Goal: Complete application form: Complete application form

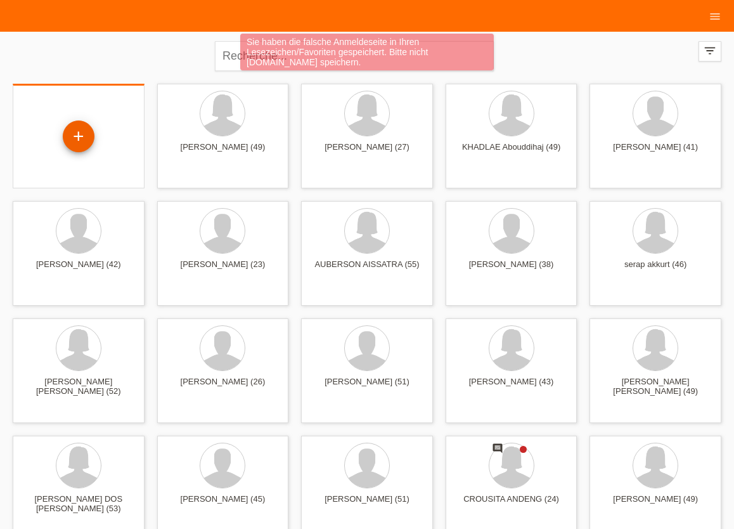
click at [84, 134] on div "+" at bounding box center [78, 137] width 30 height 22
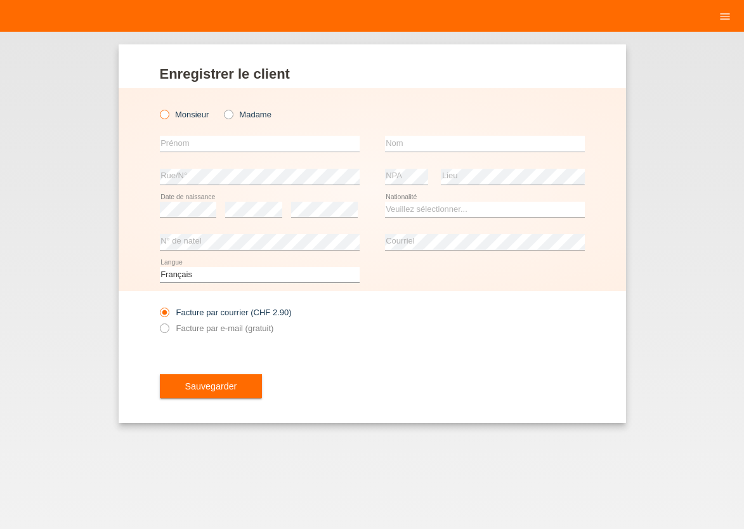
click at [157, 108] on icon at bounding box center [157, 108] width 0 height 0
click at [162, 111] on input "Monsieur" at bounding box center [164, 114] width 8 height 8
radio input "true"
click at [186, 143] on input "text" at bounding box center [260, 144] width 200 height 16
type input "[PERSON_NAME]"
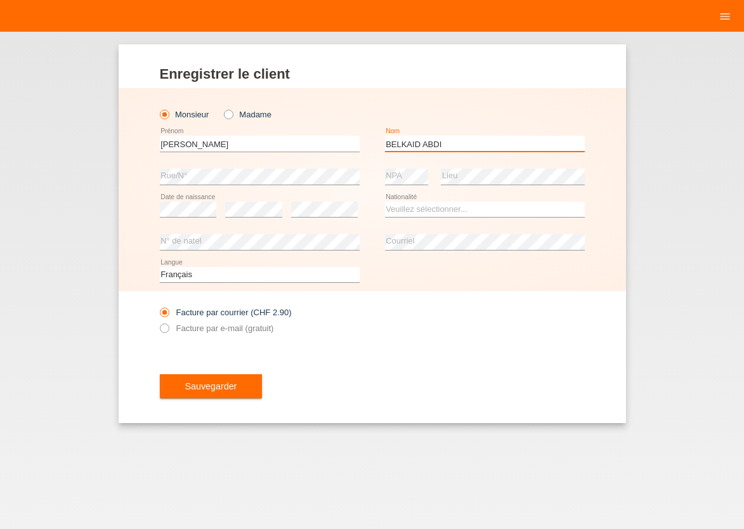
type input "BELKAID ABDI"
click at [172, 217] on div "error Date de naissance" at bounding box center [188, 209] width 57 height 32
click at [385, 202] on select "Veuillez sélectionner... Suisse Allemagne Autriche Liechtenstein ------------ A…" at bounding box center [485, 209] width 200 height 15
select select "FR"
click at [0, 0] on option "France" at bounding box center [0, 0] width 0 height 0
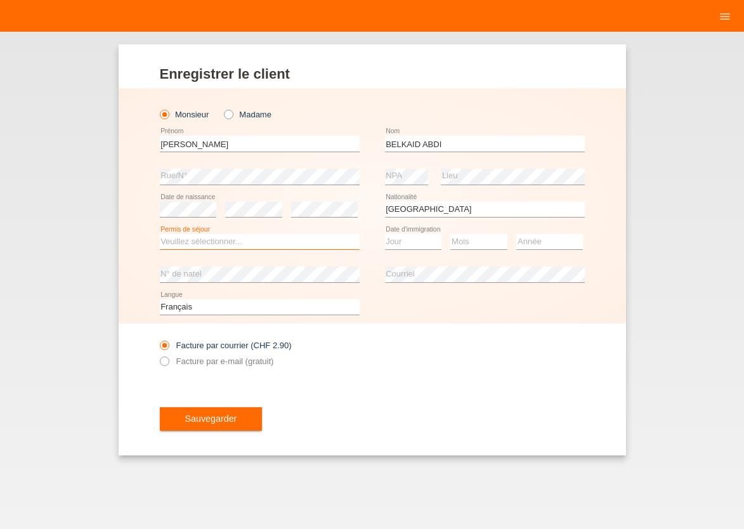
click at [160, 234] on select "Veuillez sélectionner... C B B - Statut de réfugié Autre" at bounding box center [260, 241] width 200 height 15
select select "C"
click at [0, 0] on option "C" at bounding box center [0, 0] width 0 height 0
click at [385, 234] on select "Jour 01 02 03 04 05 06 07 08 09 10 11" at bounding box center [413, 241] width 57 height 15
select select "25"
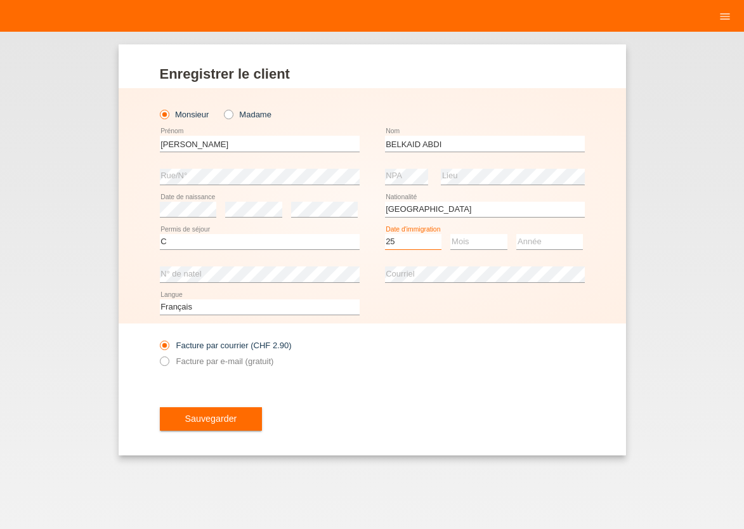
click at [0, 0] on option "25" at bounding box center [0, 0] width 0 height 0
select select "08"
select select "2017"
click at [458, 283] on icon at bounding box center [485, 282] width 200 height 1
click at [157, 354] on icon at bounding box center [157, 354] width 0 height 0
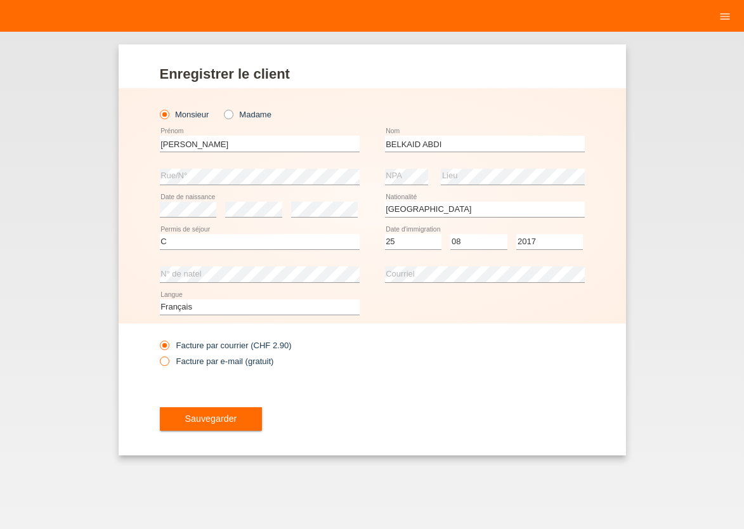
click at [165, 358] on input "Facture par e-mail (gratuit)" at bounding box center [164, 364] width 8 height 16
radio input "true"
click at [238, 424] on button "Sauvegarder" at bounding box center [211, 419] width 103 height 24
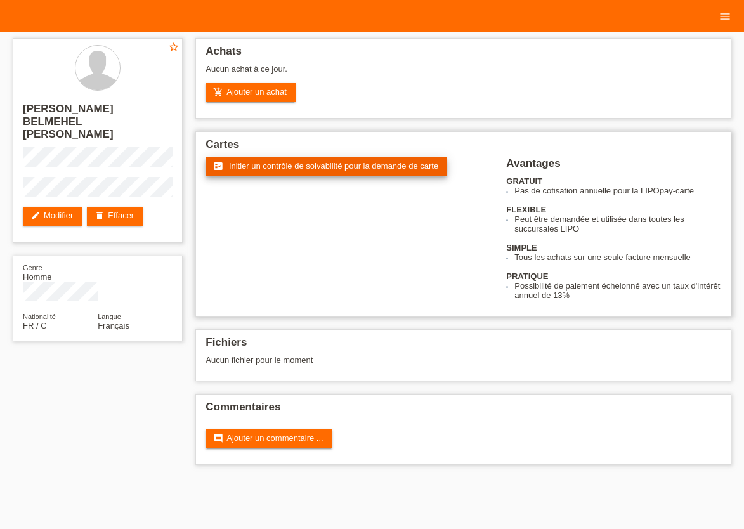
click at [264, 169] on span "Initier un contrôle de solvabilité pour la demande de carte" at bounding box center [333, 166] width 209 height 10
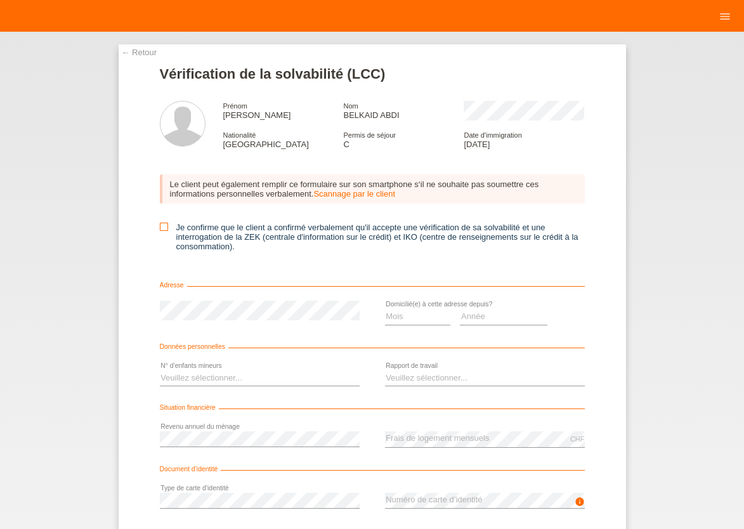
click at [160, 231] on icon at bounding box center [164, 227] width 8 height 8
click at [160, 231] on input "Je confirme que le client a confirmé verbalement qu'il accepte une vérification…" at bounding box center [164, 227] width 8 height 8
checkbox input "true"
click at [385, 309] on select "Mois 01 02 03 04 05 06 07 08 09 10" at bounding box center [418, 316] width 66 height 15
select select "08"
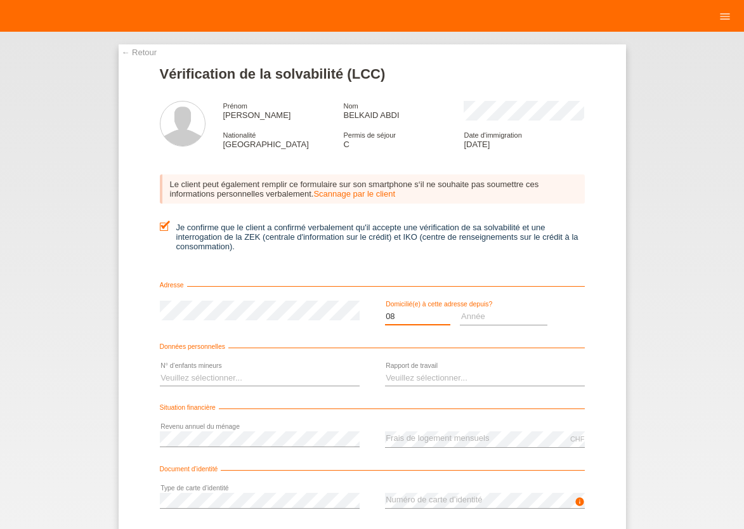
click at [0, 0] on option "08" at bounding box center [0, 0] width 0 height 0
click at [460, 309] on select "Année 2025 2024 2023 2022 2021 2020 2019 2018 2017 2016 2015 2014 2013 2012 201…" at bounding box center [504, 316] width 88 height 15
select select "2017"
click at [0, 0] on option "2017" at bounding box center [0, 0] width 0 height 0
click at [160, 370] on select "Veuillez sélectionner... 0 1 2 3 4 5 6 7 8 9" at bounding box center [260, 377] width 200 height 15
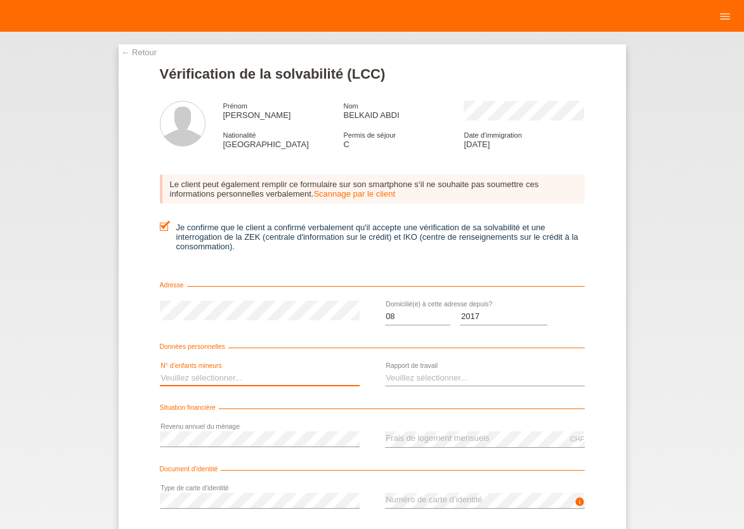
select select "2"
click at [0, 0] on option "2" at bounding box center [0, 0] width 0 height 0
click at [385, 370] on select "Veuillez sélectionner... A durée indéterminée A durée déterminée Apprenti/étudi…" at bounding box center [485, 377] width 200 height 15
select select "UNLIMITED"
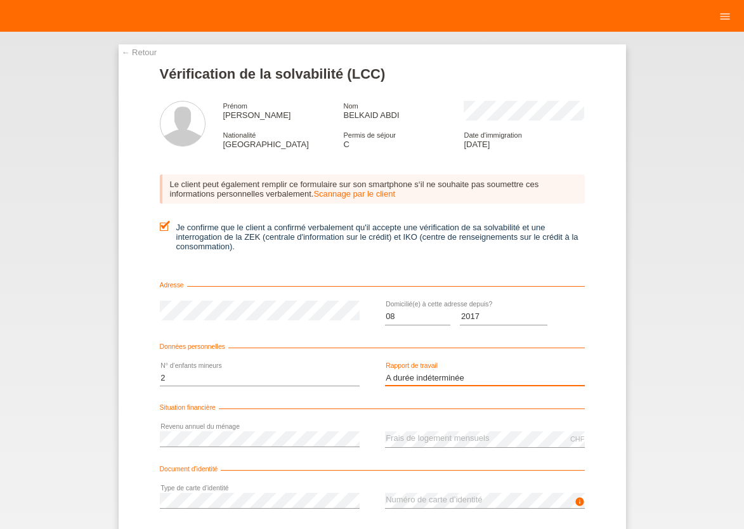
click at [0, 0] on option "A durée indéterminée" at bounding box center [0, 0] width 0 height 0
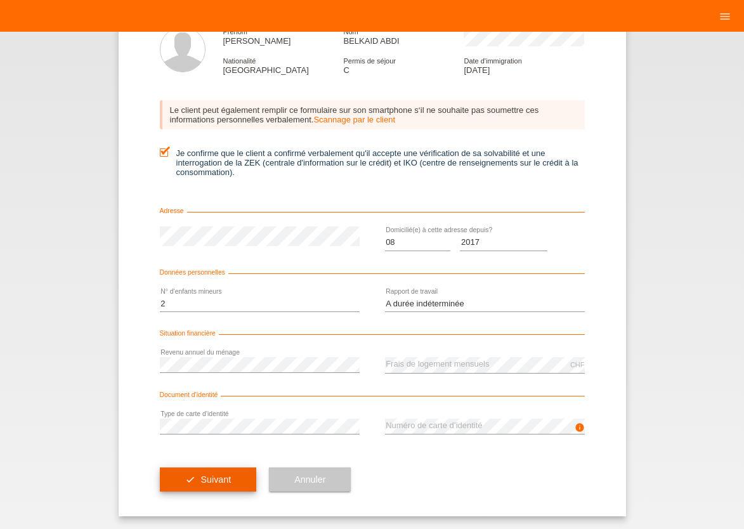
click at [183, 484] on button "check Suivant" at bounding box center [208, 479] width 97 height 24
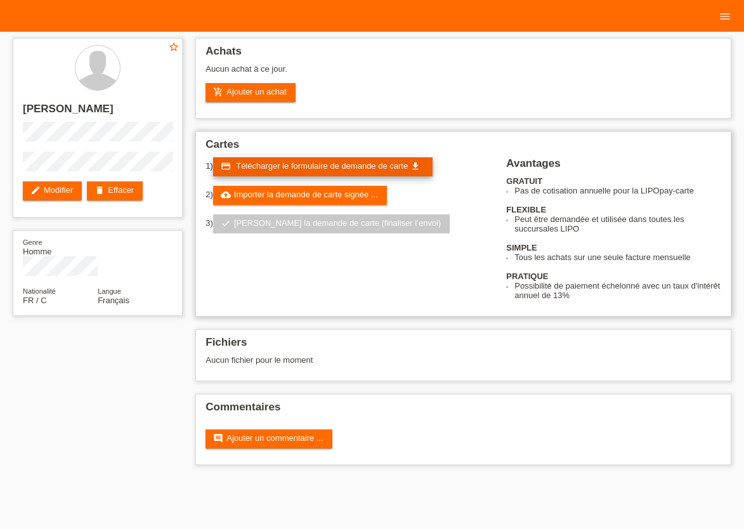
click at [301, 167] on span "Télécharger le formulaire de demande de carte" at bounding box center [322, 166] width 172 height 10
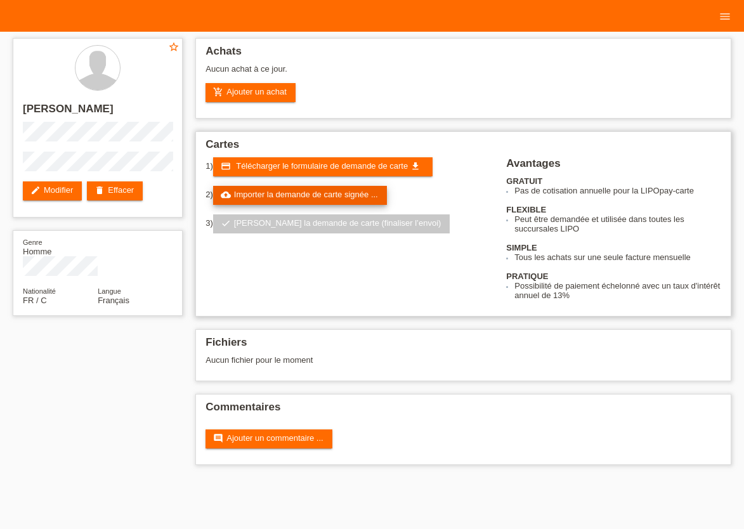
click at [344, 200] on link "cloud_upload Importer la demande de carte signée ..." at bounding box center [300, 195] width 174 height 19
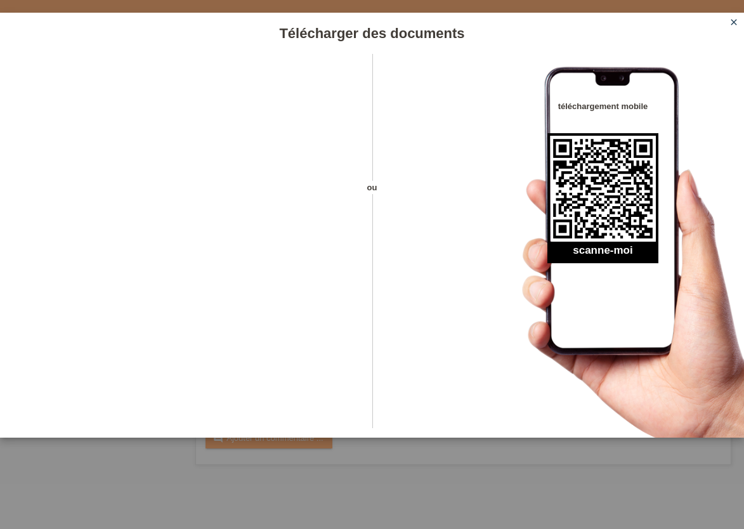
click at [734, 23] on icon "close" at bounding box center [734, 22] width 10 height 10
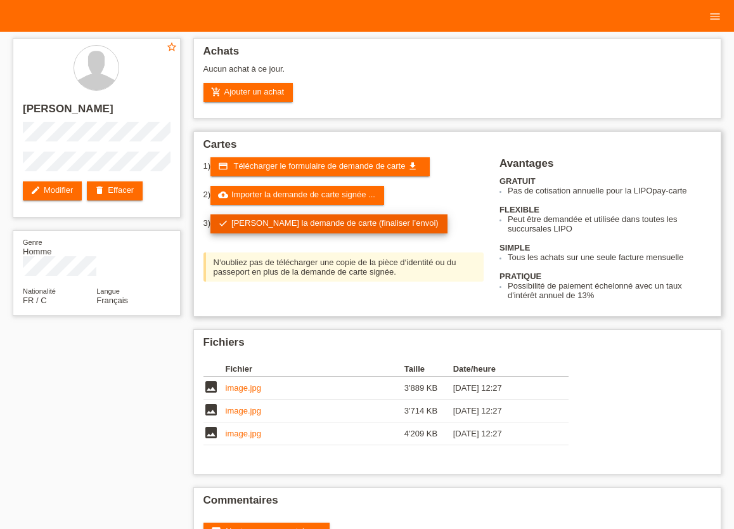
click at [322, 227] on link "check Soumettre la demande de carte (finaliser l’envoi)" at bounding box center [329, 223] width 237 height 19
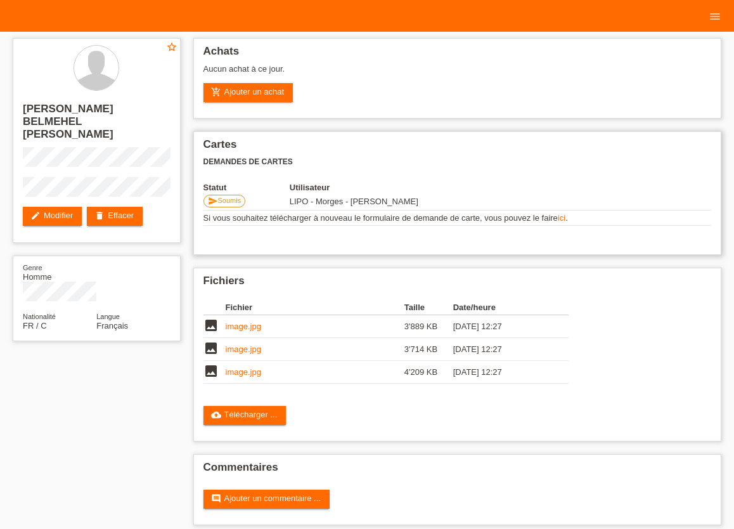
click at [562, 220] on link "ici" at bounding box center [562, 218] width 8 height 10
click at [241, 94] on link "add_shopping_cart Ajouter un achat" at bounding box center [249, 92] width 90 height 19
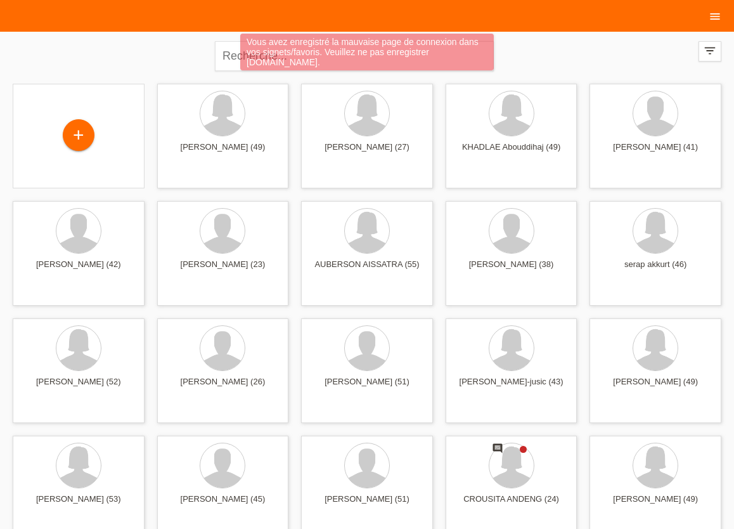
click at [720, 15] on icon "menu" at bounding box center [715, 16] width 13 height 13
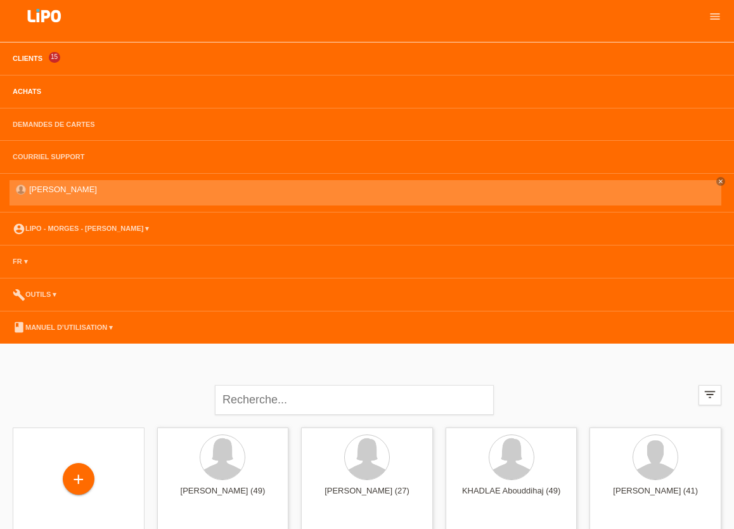
click at [26, 95] on link "Achats" at bounding box center [26, 92] width 41 height 8
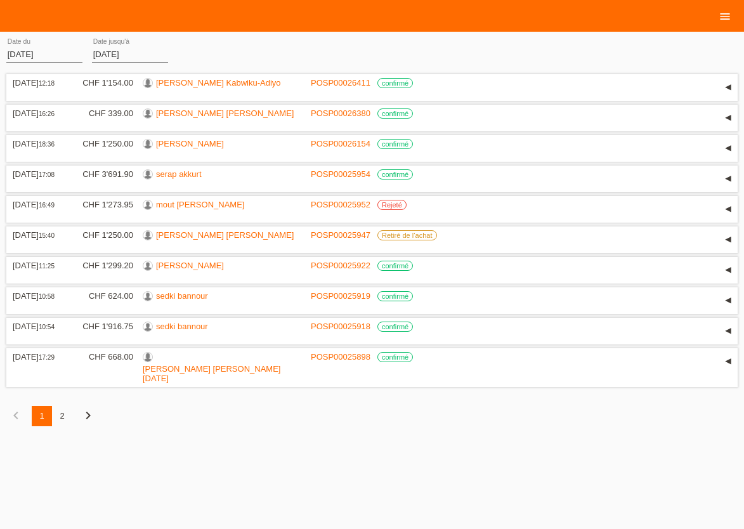
click at [720, 14] on icon "menu" at bounding box center [724, 16] width 13 height 13
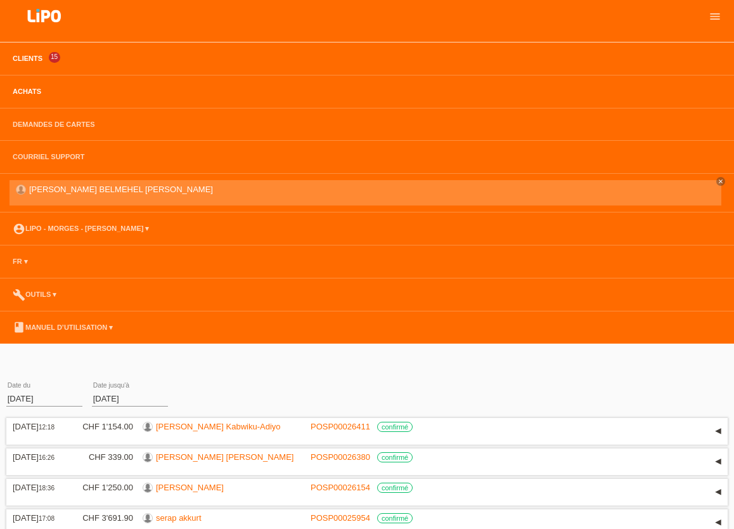
click at [21, 60] on link "Clients" at bounding box center [27, 59] width 42 height 8
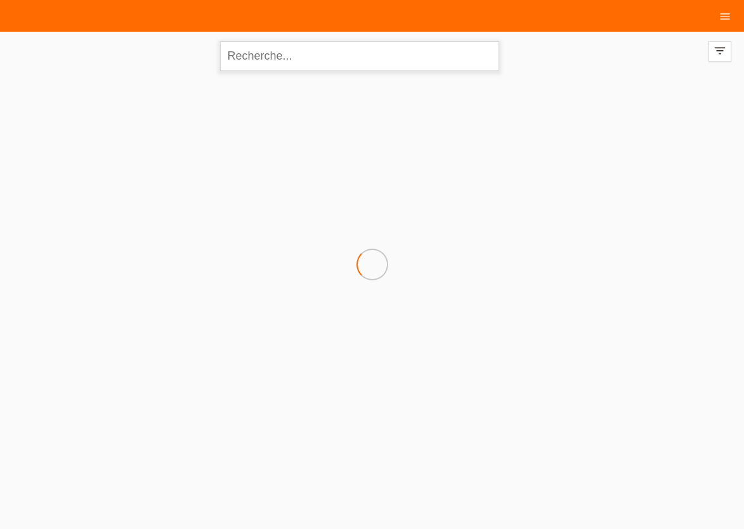
click at [309, 53] on input "text" at bounding box center [359, 56] width 279 height 30
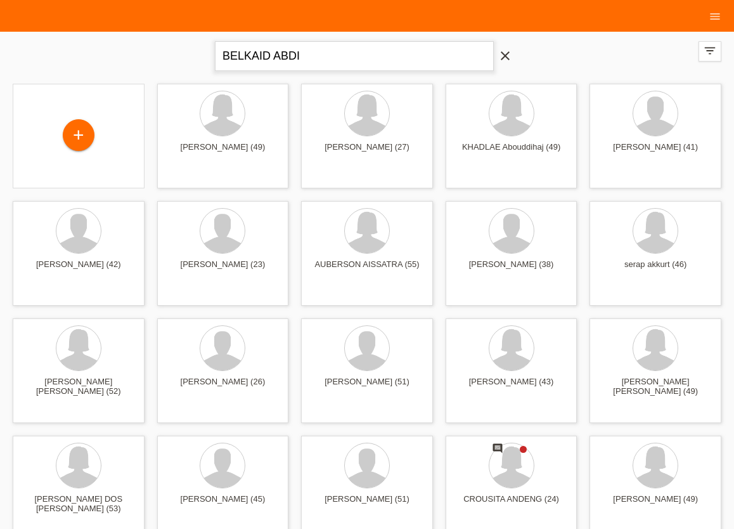
type input "BELKAID ABDI"
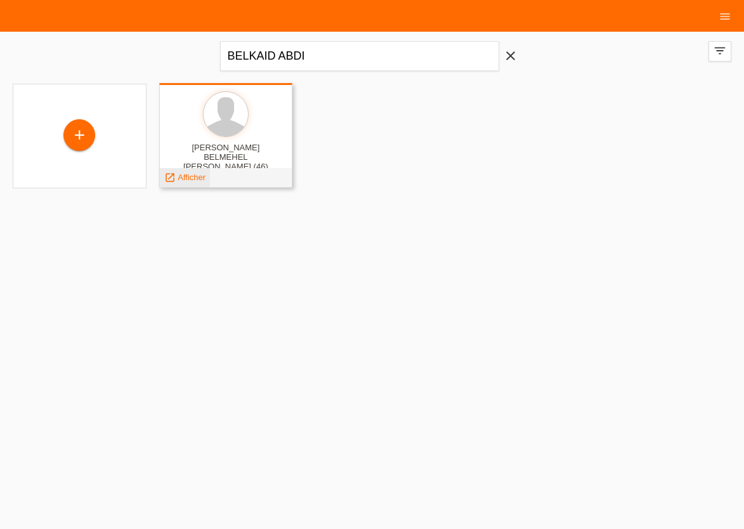
click at [194, 181] on span "Afficher" at bounding box center [192, 177] width 28 height 10
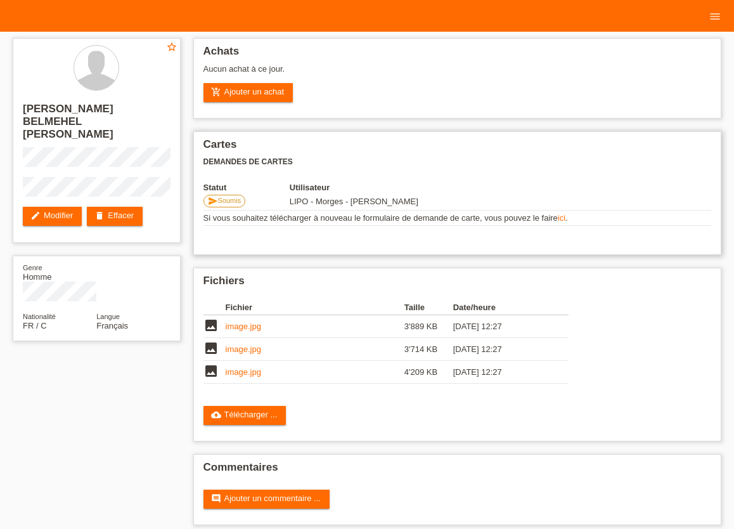
click at [227, 200] on span "Soumis" at bounding box center [229, 201] width 23 height 8
click at [717, 18] on icon "menu" at bounding box center [715, 16] width 13 height 13
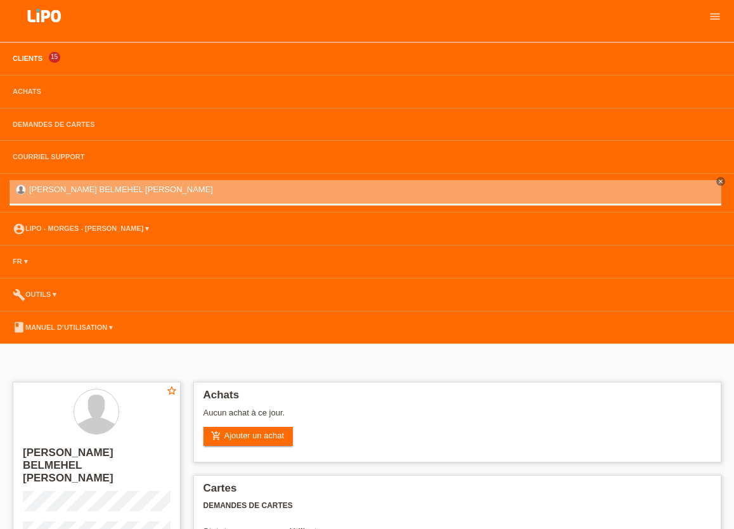
click at [34, 60] on link "Clients" at bounding box center [27, 59] width 42 height 8
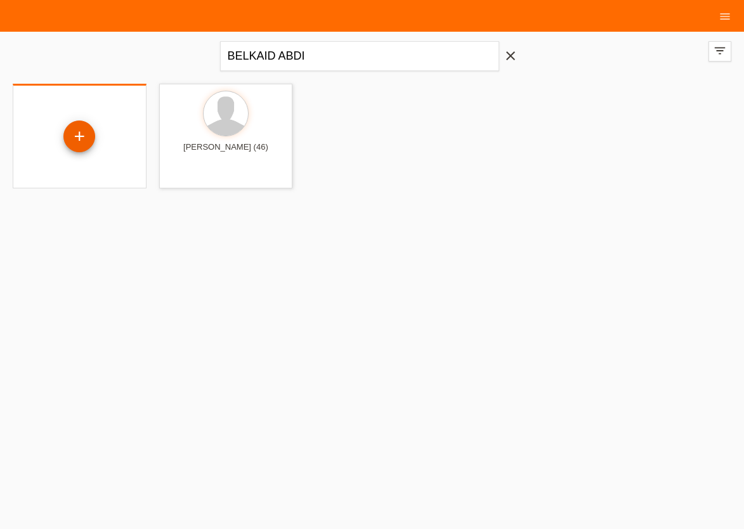
click at [82, 136] on div "+" at bounding box center [79, 136] width 32 height 32
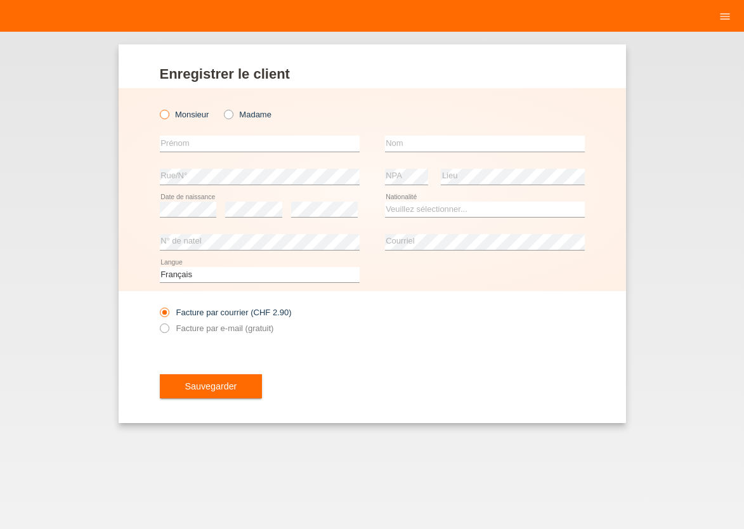
click at [168, 119] on label "Monsieur" at bounding box center [184, 115] width 49 height 10
click at [168, 118] on input "Monsieur" at bounding box center [164, 114] width 8 height 8
radio input "true"
drag, startPoint x: 174, startPoint y: 144, endPoint x: 338, endPoint y: 165, distance: 165.6
click at [185, 145] on input "text" at bounding box center [260, 144] width 200 height 16
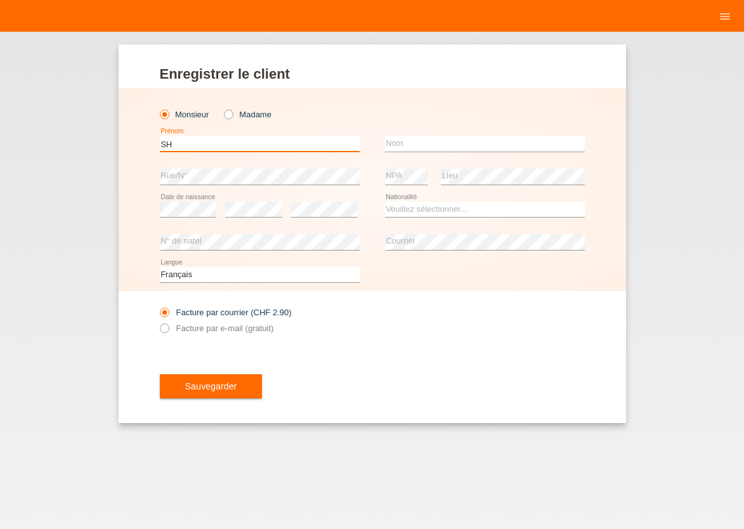
type input "S"
type input "LUAN"
type input "SHEHU"
click at [270, 315] on label "Facture par courrier (CHF 2.90)" at bounding box center [226, 313] width 132 height 10
click at [168, 315] on input "Facture par courrier (CHF 2.90)" at bounding box center [164, 316] width 8 height 16
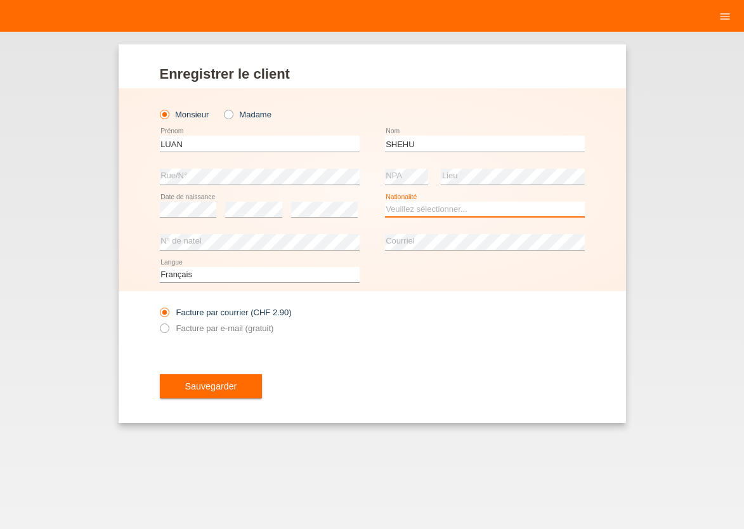
click at [385, 202] on select "Veuillez sélectionner... Suisse Allemagne Autriche Liechtenstein ------------ A…" at bounding box center [485, 209] width 200 height 15
select select "XK"
click at [0, 0] on option "Kosovo" at bounding box center [0, 0] width 0 height 0
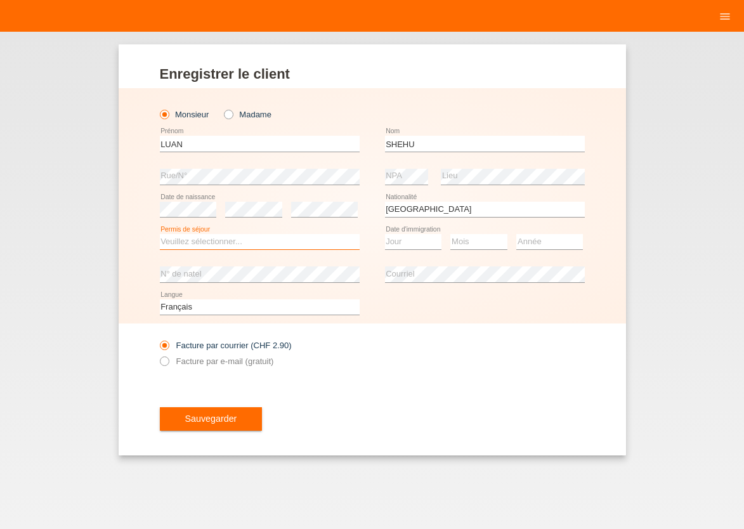
click at [160, 234] on select "Veuillez sélectionner... C B B - Statut de réfugié Autre" at bounding box center [260, 241] width 200 height 15
select select "C"
click at [0, 0] on option "C" at bounding box center [0, 0] width 0 height 0
click at [385, 234] on select "Jour 01 02 03 04 05 06 07 08 09 10 11" at bounding box center [413, 241] width 57 height 15
select select "02"
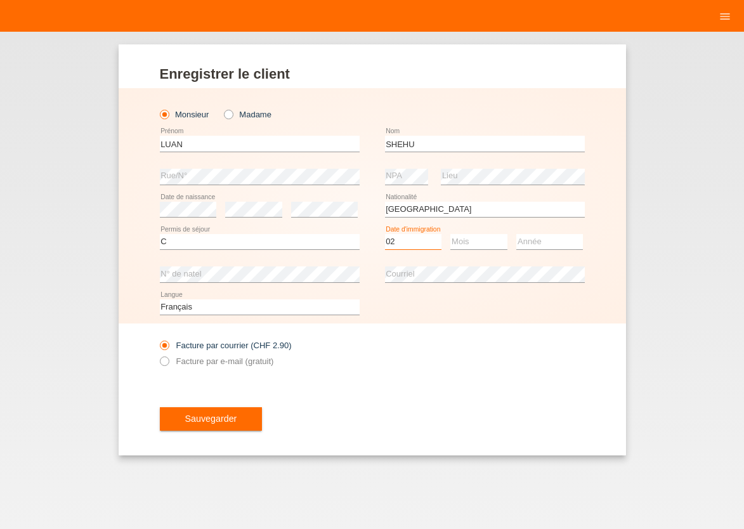
click at [0, 0] on option "02" at bounding box center [0, 0] width 0 height 0
select select "06"
select select "1999"
click at [157, 354] on icon at bounding box center [157, 354] width 0 height 0
click at [168, 362] on input "Facture par e-mail (gratuit)" at bounding box center [164, 364] width 8 height 16
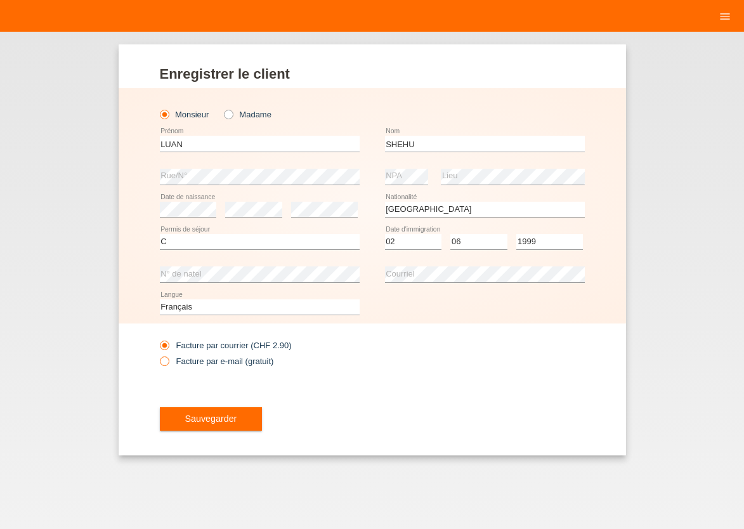
radio input "true"
click at [178, 417] on button "Sauvegarder" at bounding box center [211, 419] width 103 height 24
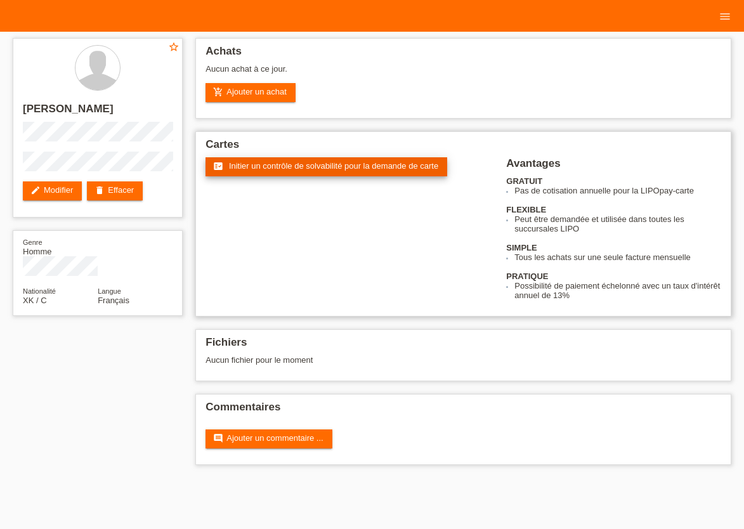
click at [339, 167] on span "Initier un contrôle de solvabilité pour la demande de carte" at bounding box center [333, 166] width 209 height 10
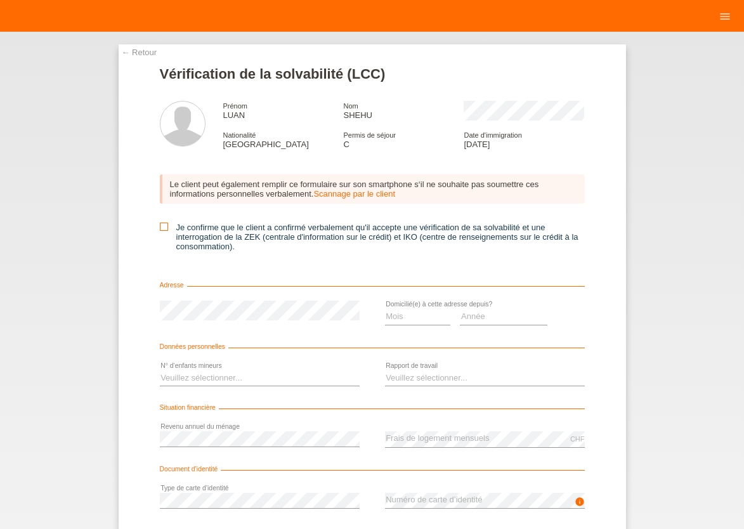
click at [160, 230] on icon at bounding box center [164, 227] width 8 height 8
click at [160, 230] on input "Je confirme que le client a confirmé verbalement qu'il accepte une vérification…" at bounding box center [164, 227] width 8 height 8
checkbox input "true"
click at [385, 309] on select "Mois 01 02 03 04 05 06 07 08 09 10" at bounding box center [418, 316] width 66 height 15
select select "04"
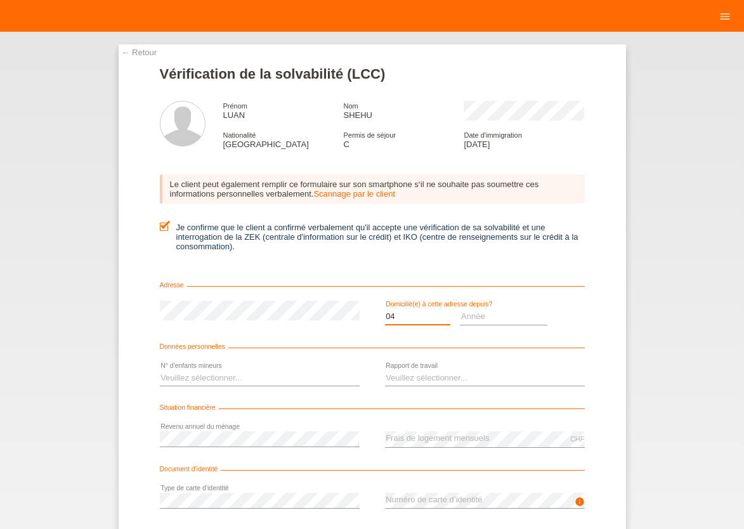
click at [0, 0] on option "04" at bounding box center [0, 0] width 0 height 0
click at [460, 309] on select "Année 2025 2024 2023 2022 2021 2020 2019 2018 2017 2016 2015 2014 2013 2012 201…" at bounding box center [504, 316] width 88 height 15
select select "2012"
click at [0, 0] on option "2012" at bounding box center [0, 0] width 0 height 0
click at [160, 370] on select "Veuillez sélectionner... 0 1 2 3 4 5 6 7 8 9" at bounding box center [260, 377] width 200 height 15
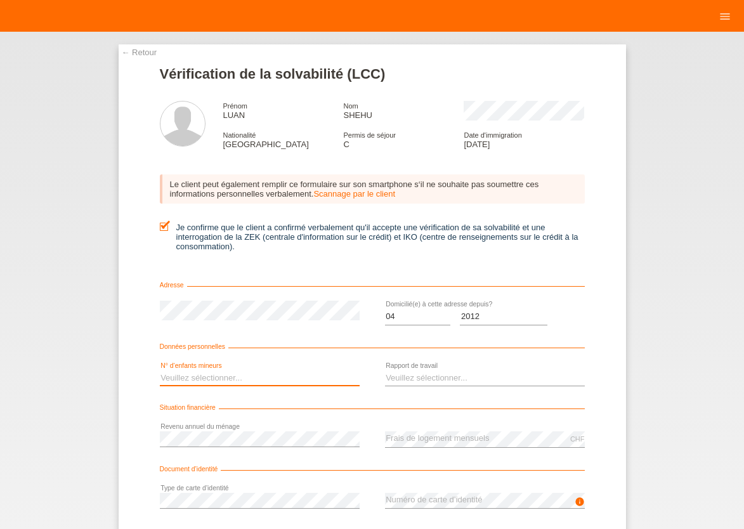
select select "2"
click at [0, 0] on option "2" at bounding box center [0, 0] width 0 height 0
click at [385, 370] on select "Veuillez sélectionner... A durée indéterminée A durée déterminée Apprenti/étudi…" at bounding box center [485, 377] width 200 height 15
select select "UNLIMITED"
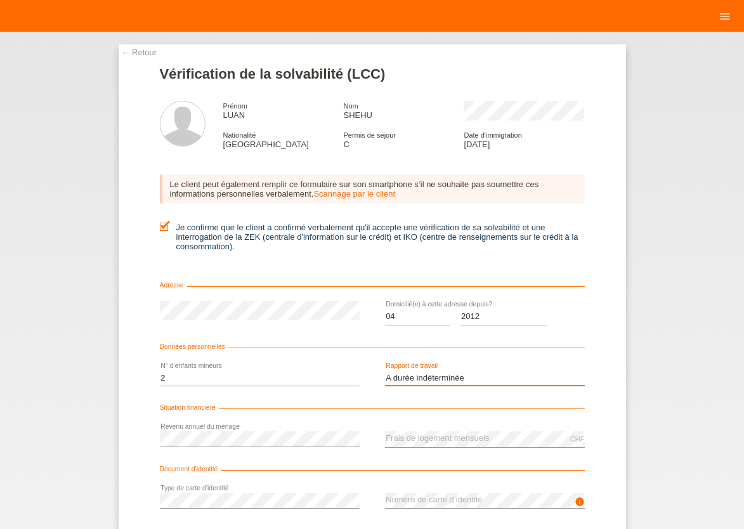
click at [0, 0] on option "A durée indéterminée" at bounding box center [0, 0] width 0 height 0
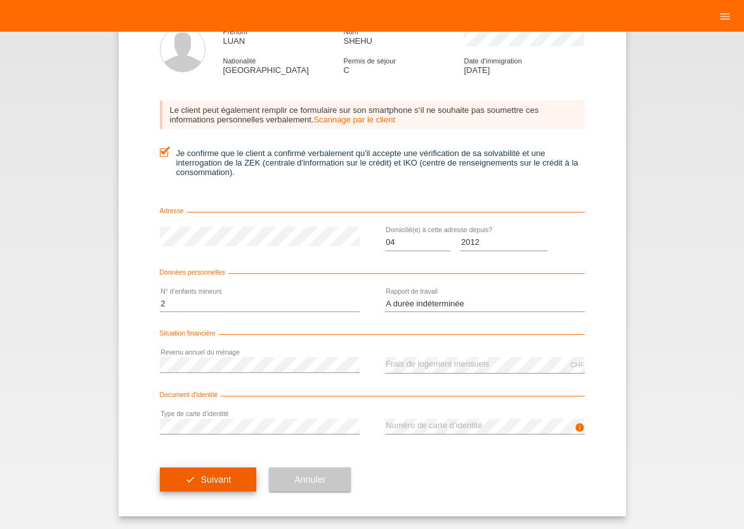
click at [164, 484] on button "check Suivant" at bounding box center [208, 479] width 97 height 24
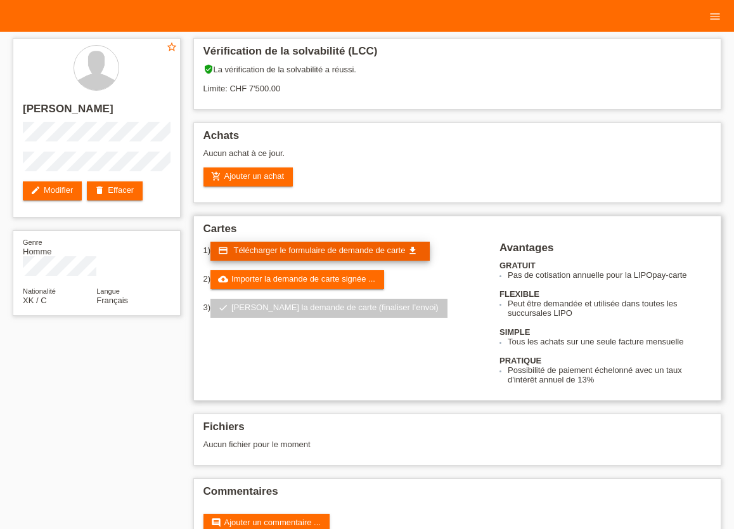
click at [308, 247] on link "credit_card Télécharger le formulaire de demande de carte get_app" at bounding box center [320, 251] width 219 height 19
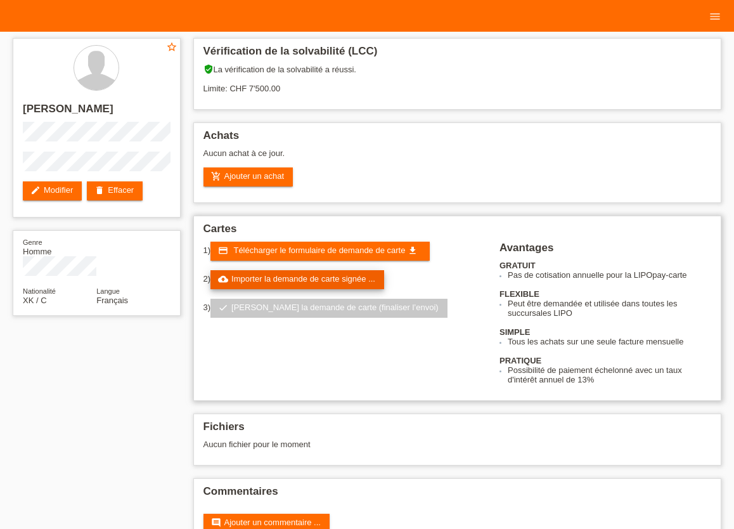
click at [339, 289] on link "cloud_upload Importer la demande de carte signée ..." at bounding box center [298, 279] width 174 height 19
